Goal: Check status: Check status

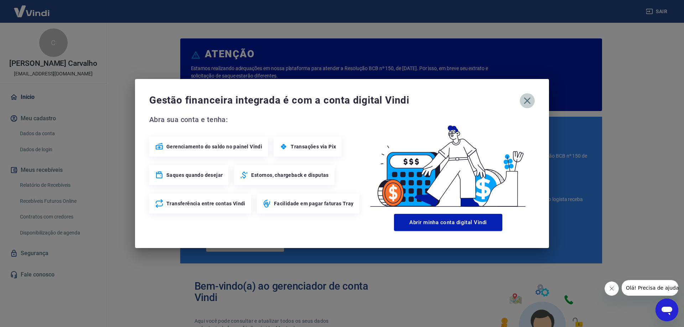
click at [525, 101] on icon "button" at bounding box center [527, 100] width 11 height 11
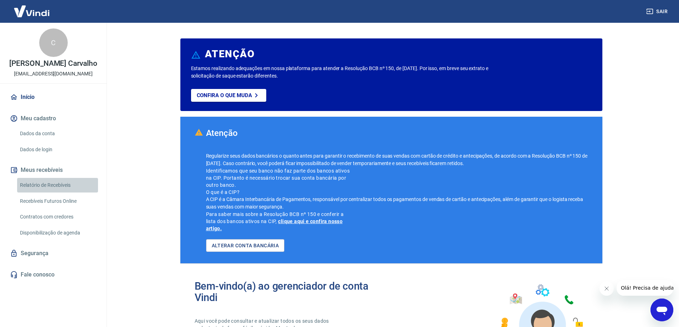
click at [45, 184] on link "Relatório de Recebíveis" at bounding box center [57, 185] width 81 height 15
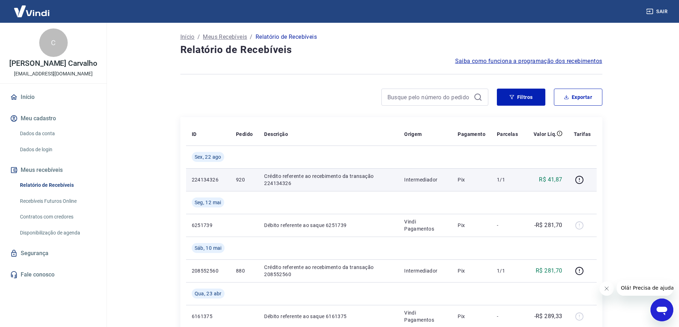
click at [536, 183] on div "R$ 41,87" at bounding box center [545, 180] width 33 height 9
click at [302, 173] on p "Crédito referente ao recebimento da transação 224134326" at bounding box center [328, 180] width 129 height 14
click at [302, 175] on p "Crédito referente ao recebimento da transação 224134326" at bounding box center [328, 180] width 129 height 14
drag, startPoint x: 208, startPoint y: 161, endPoint x: 203, endPoint y: 183, distance: 23.3
click at [207, 162] on td "Sex, 22 ago" at bounding box center [208, 157] width 44 height 23
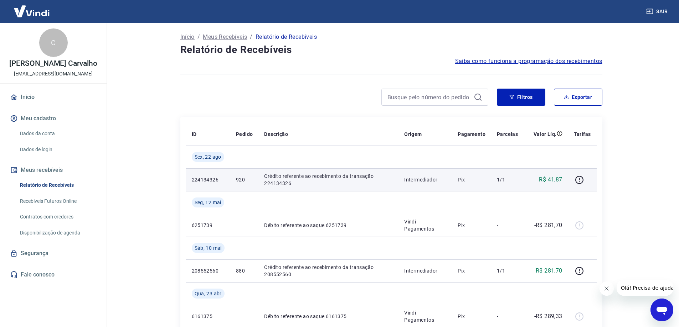
click at [203, 183] on td "224134326" at bounding box center [208, 180] width 44 height 23
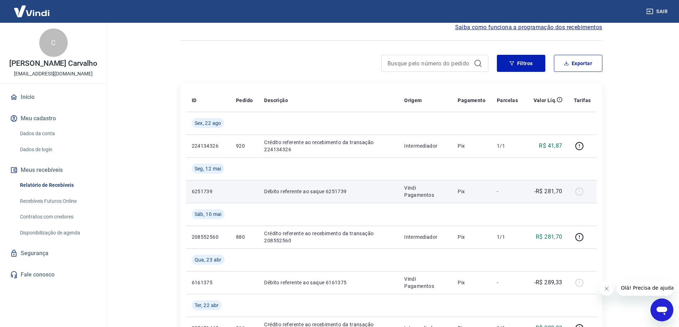
scroll to position [36, 0]
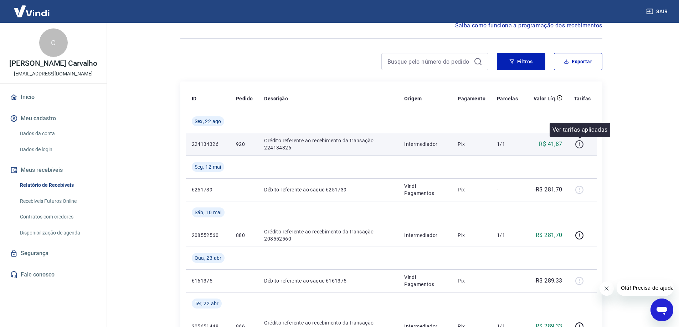
click at [584, 147] on button "button" at bounding box center [579, 144] width 11 height 11
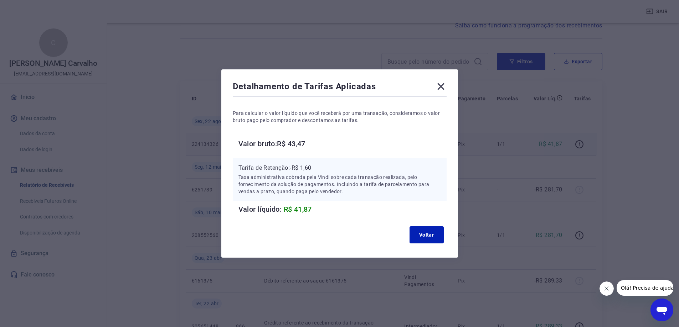
click at [441, 87] on icon at bounding box center [440, 86] width 11 height 11
